Goal: Check status: Check status

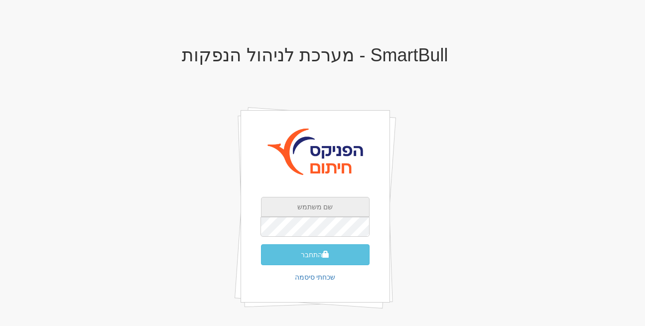
type input "rona@smartbull.co.il"
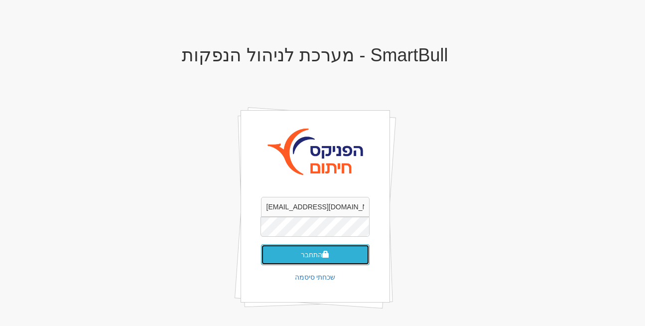
click at [315, 254] on button "התחבר" at bounding box center [315, 254] width 109 height 21
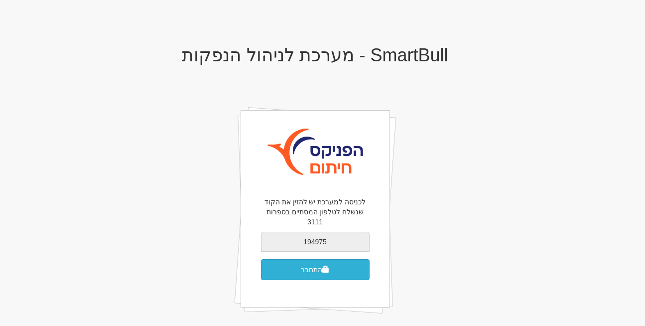
type input "194975"
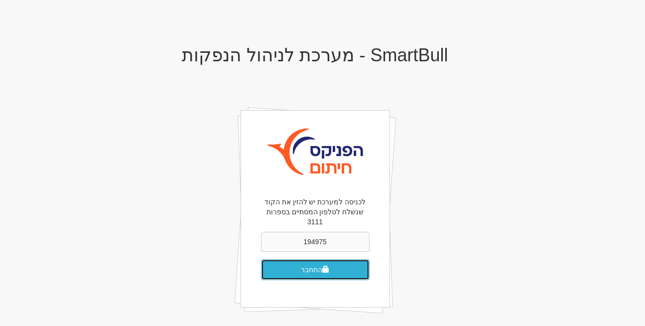
click at [340, 268] on button "התחבר" at bounding box center [315, 269] width 109 height 21
click at [307, 262] on button "התחבר" at bounding box center [315, 269] width 109 height 21
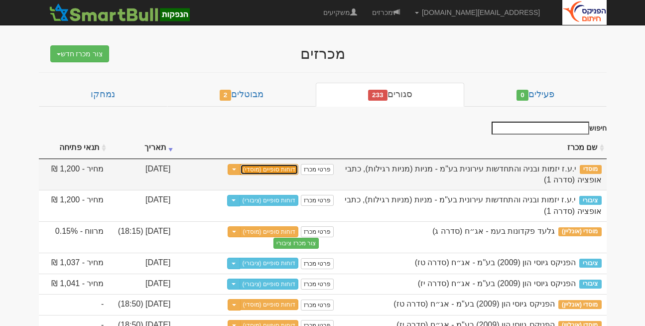
click at [268, 168] on link "דוחות סופיים (מוסדי)" at bounding box center [269, 169] width 59 height 11
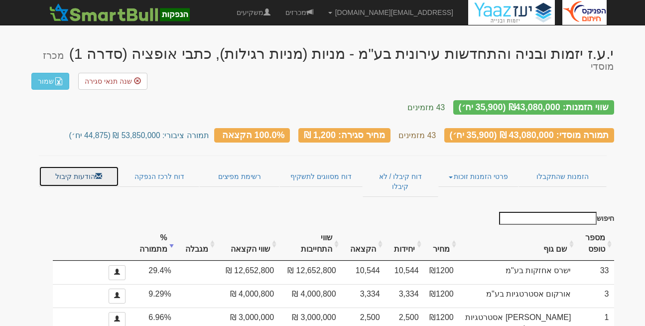
click at [73, 166] on link "הודעות קיבול" at bounding box center [79, 176] width 80 height 21
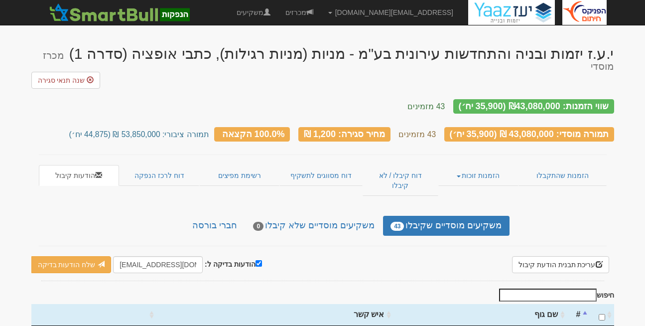
scroll to position [114, 0]
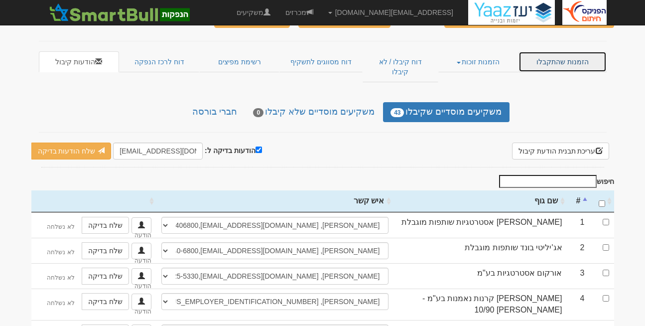
click at [570, 51] on link "הזמנות שהתקבלו" at bounding box center [563, 61] width 88 height 21
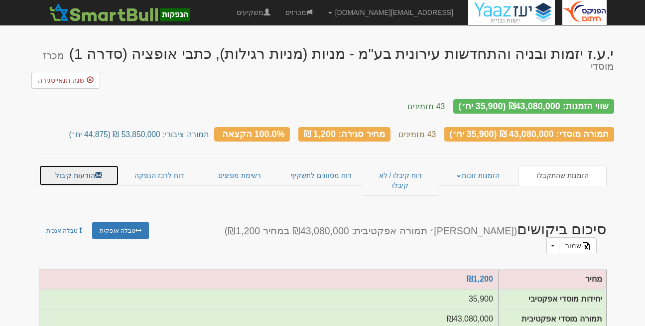
click at [74, 165] on link "הודעות קיבול" at bounding box center [79, 175] width 80 height 21
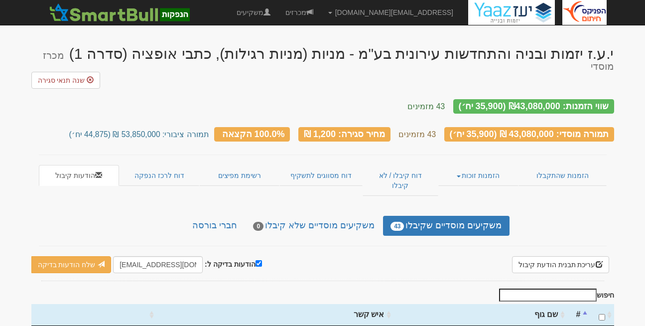
scroll to position [74, 0]
